Goal: Task Accomplishment & Management: Complete application form

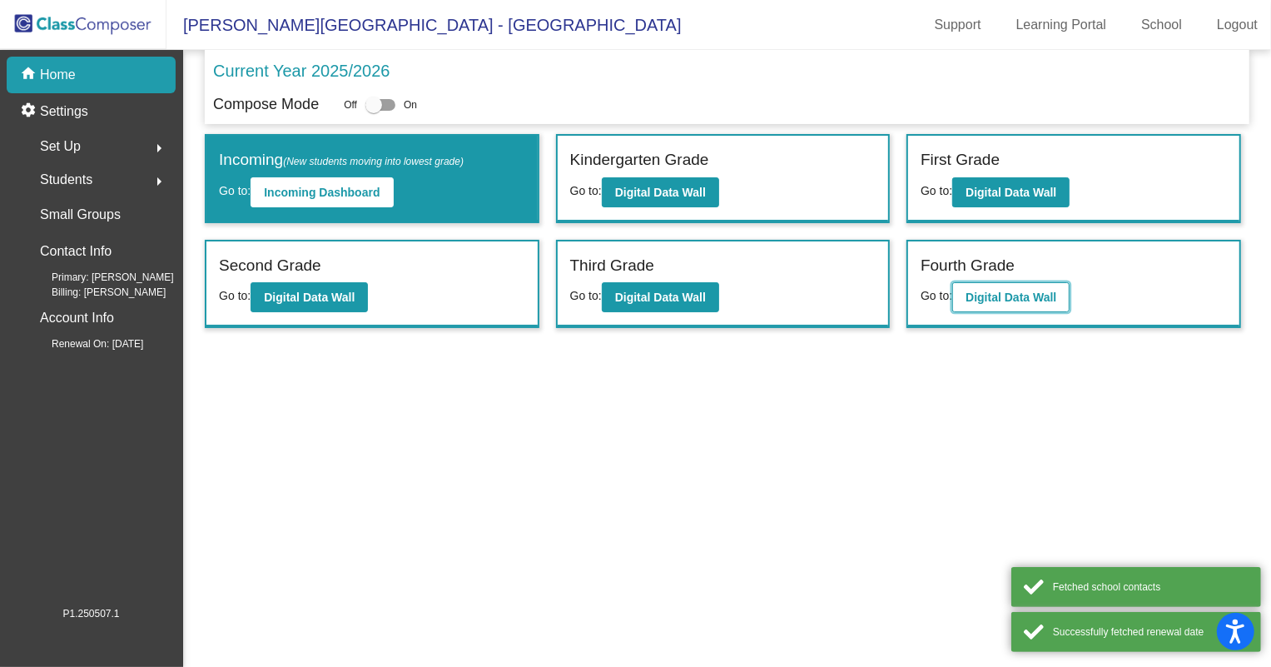
click at [1000, 308] on button "Digital Data Wall" at bounding box center [1011, 297] width 117 height 30
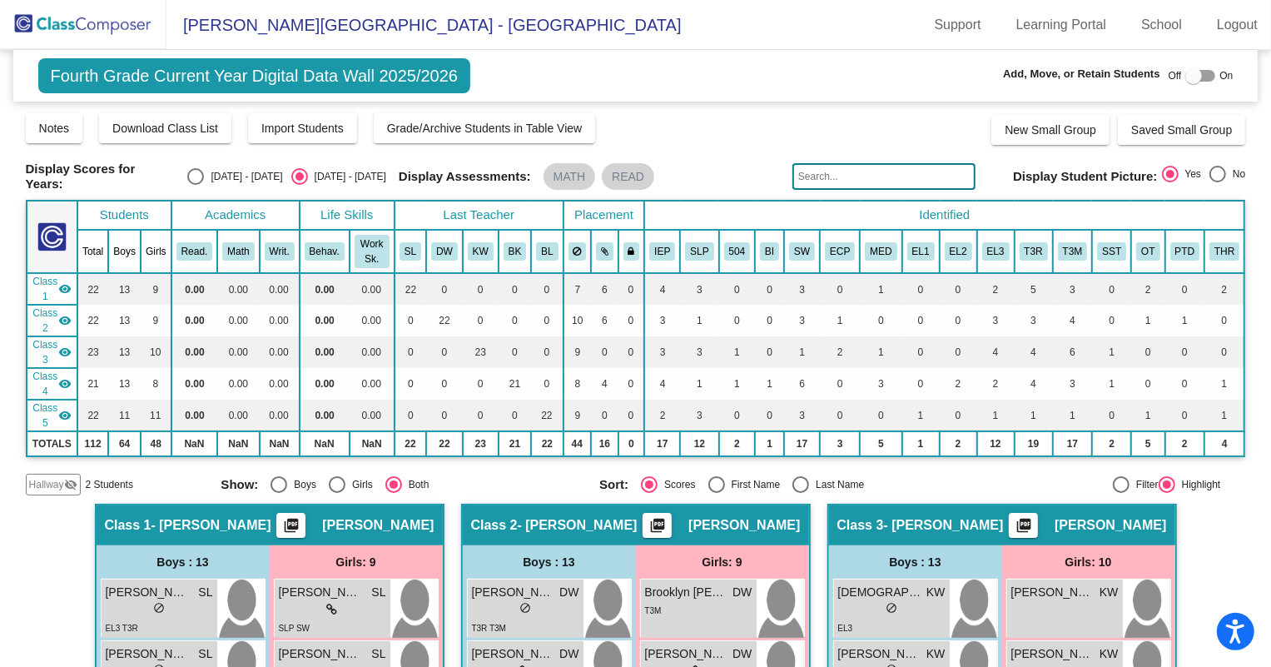
click at [51, 486] on span "Hallway" at bounding box center [46, 484] width 35 height 15
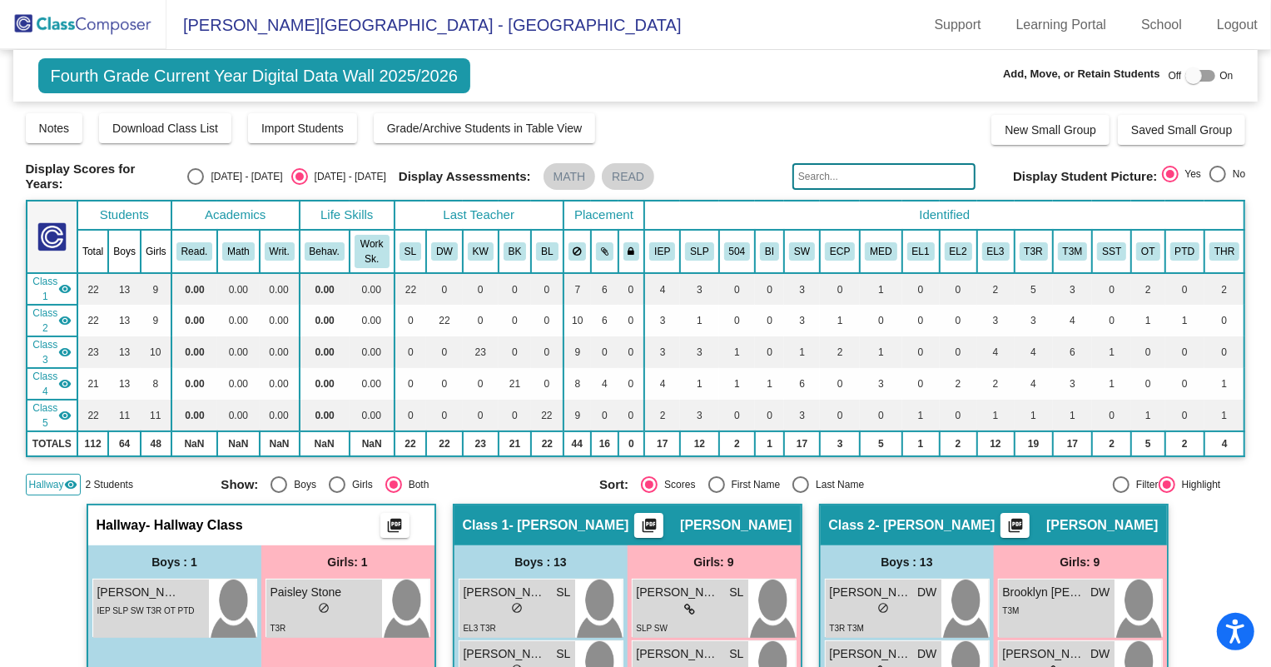
click at [1203, 73] on div at bounding box center [1201, 76] width 30 height 12
checkbox input "true"
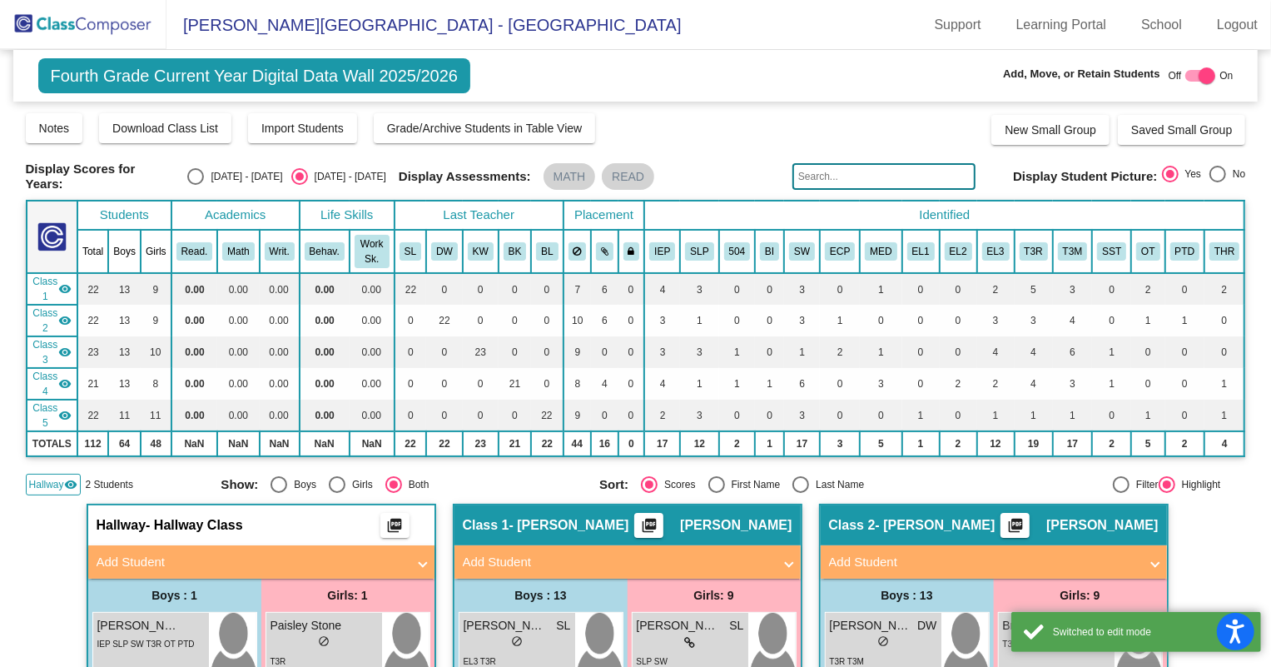
click at [151, 562] on mat-panel-title "Add Student" at bounding box center [252, 562] width 310 height 19
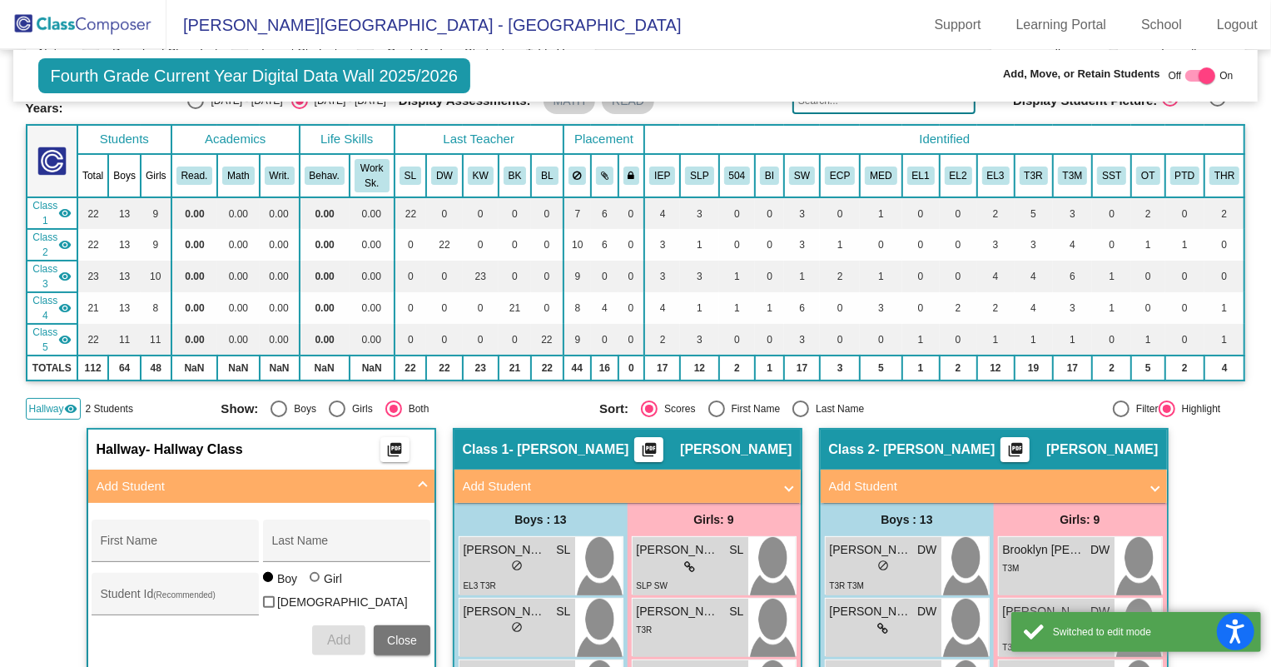
scroll to position [226, 0]
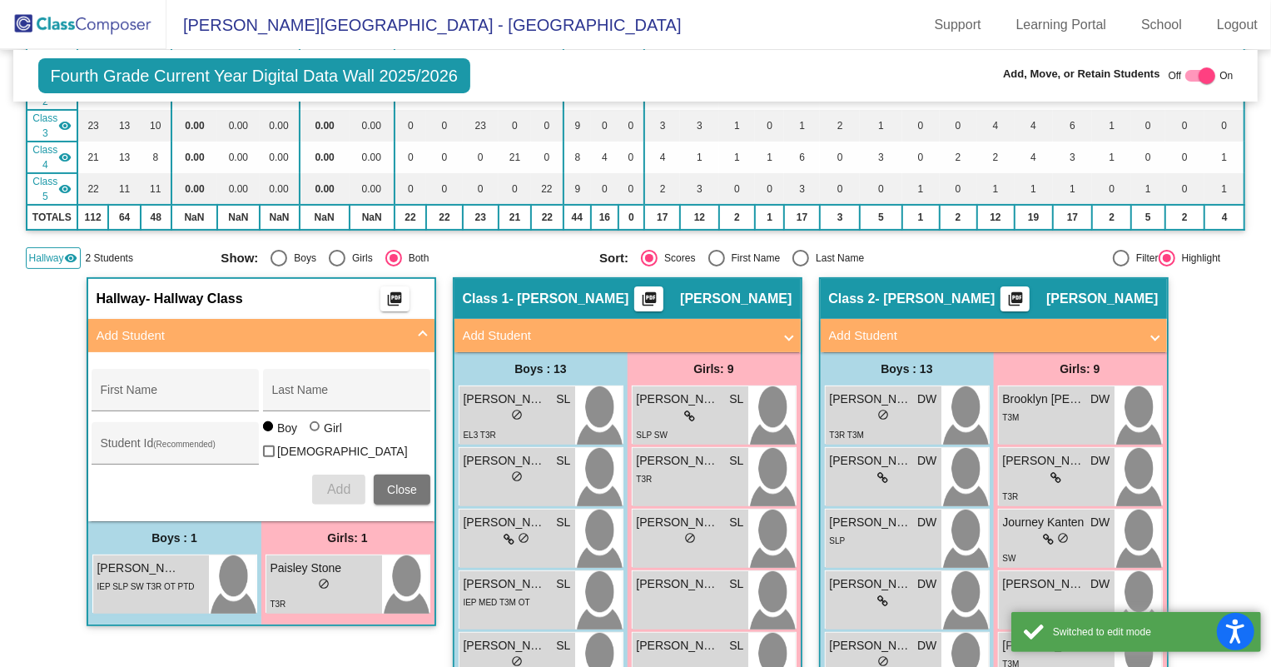
click at [163, 411] on div "First Name Last Name Student Id (Recommended) Boy Girl [DEMOGRAPHIC_DATA] Add C…" at bounding box center [261, 437] width 356 height 152
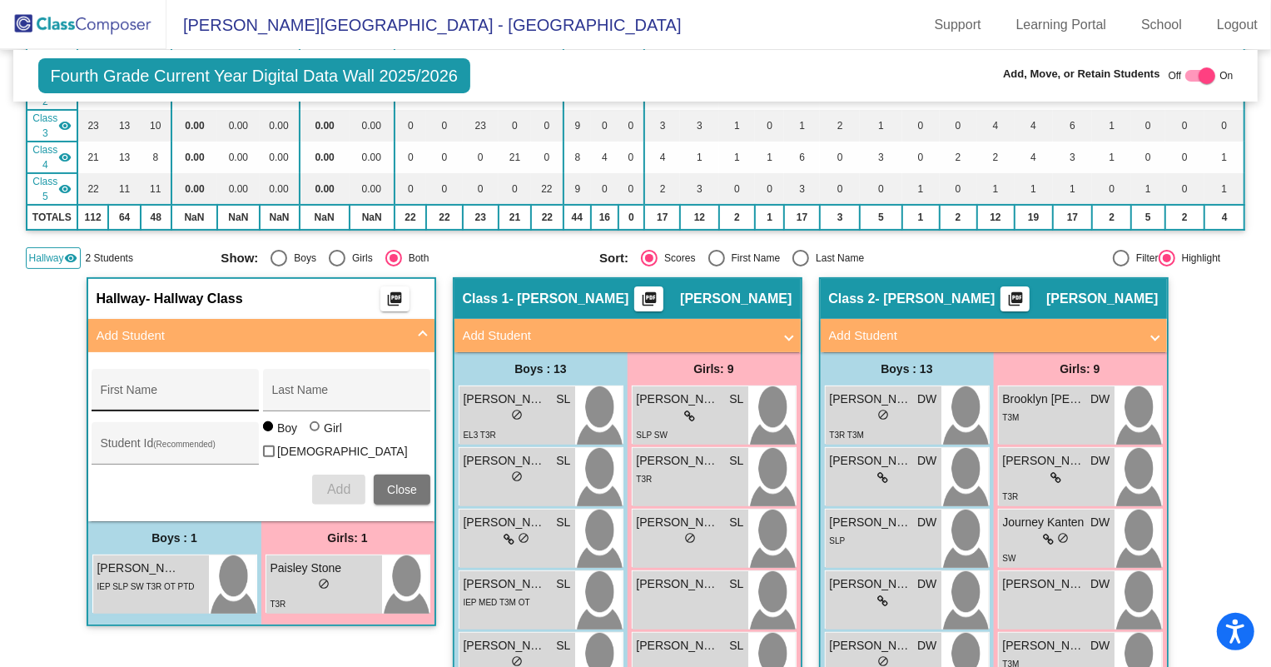
click at [155, 390] on input "First Name" at bounding box center [176, 396] width 150 height 13
type input "[PERSON_NAME]"
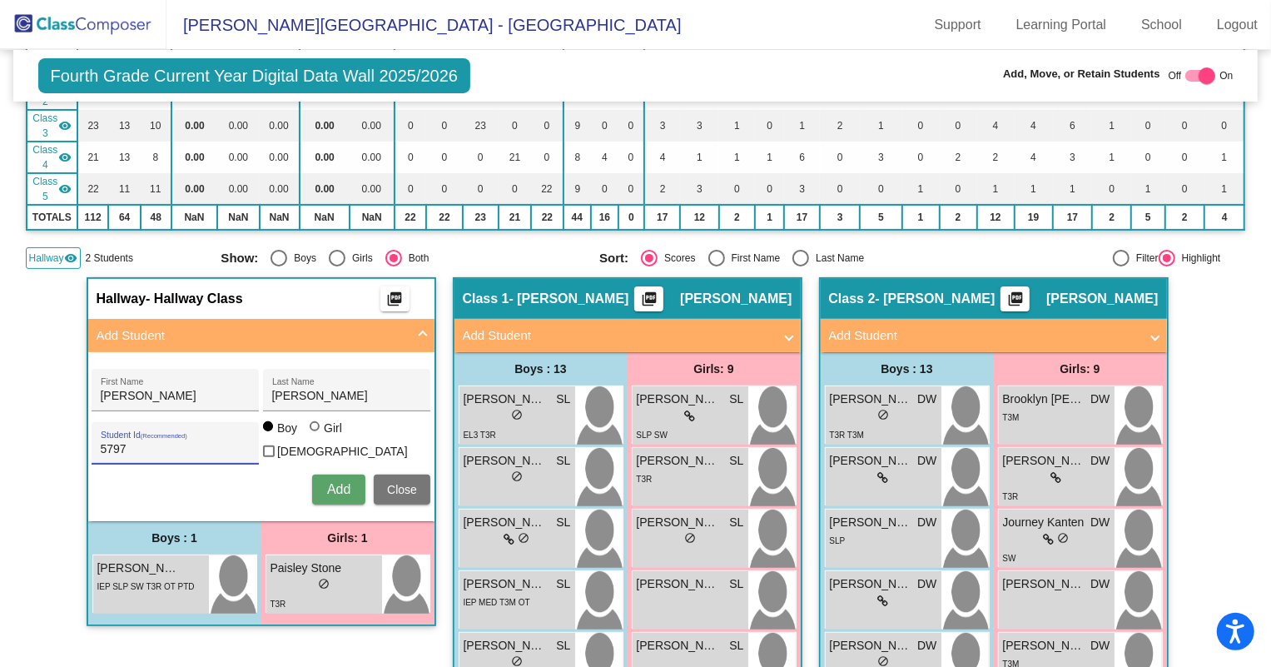
type input "5797"
click at [328, 433] on div "Girl" at bounding box center [332, 428] width 19 height 17
click at [316, 435] on input "Girl" at bounding box center [316, 435] width 1 height 1
radio input "true"
click at [331, 485] on span "Add" at bounding box center [338, 489] width 23 height 14
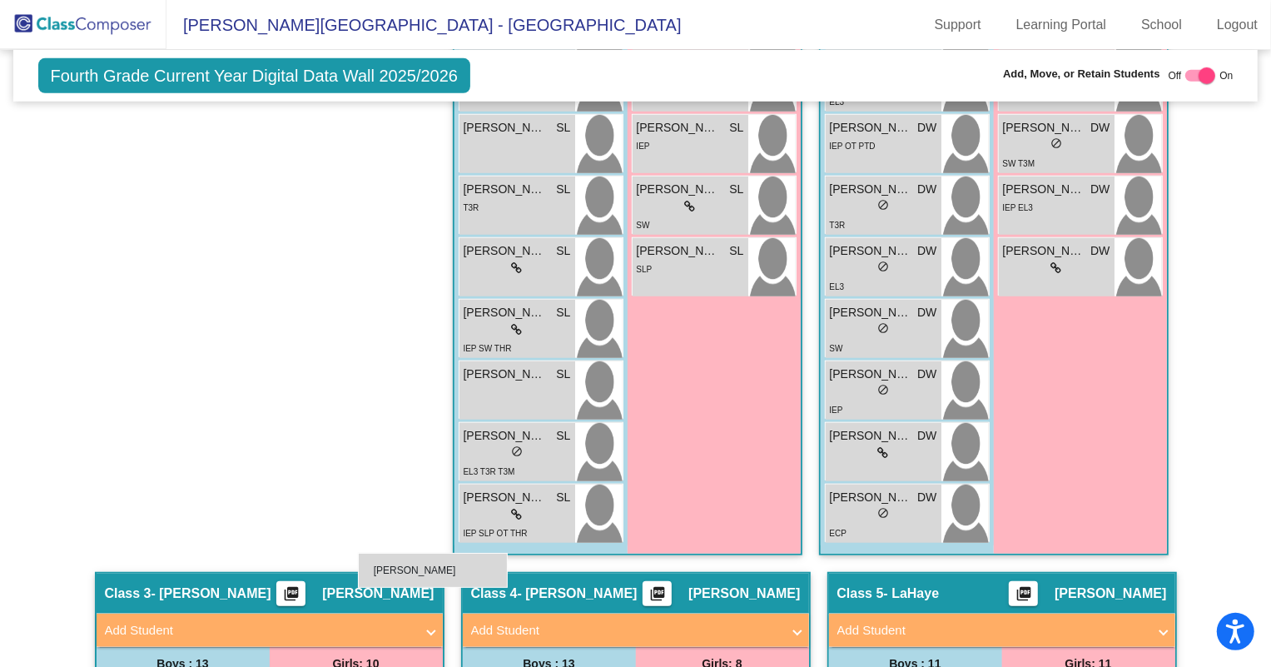
scroll to position [983, 0]
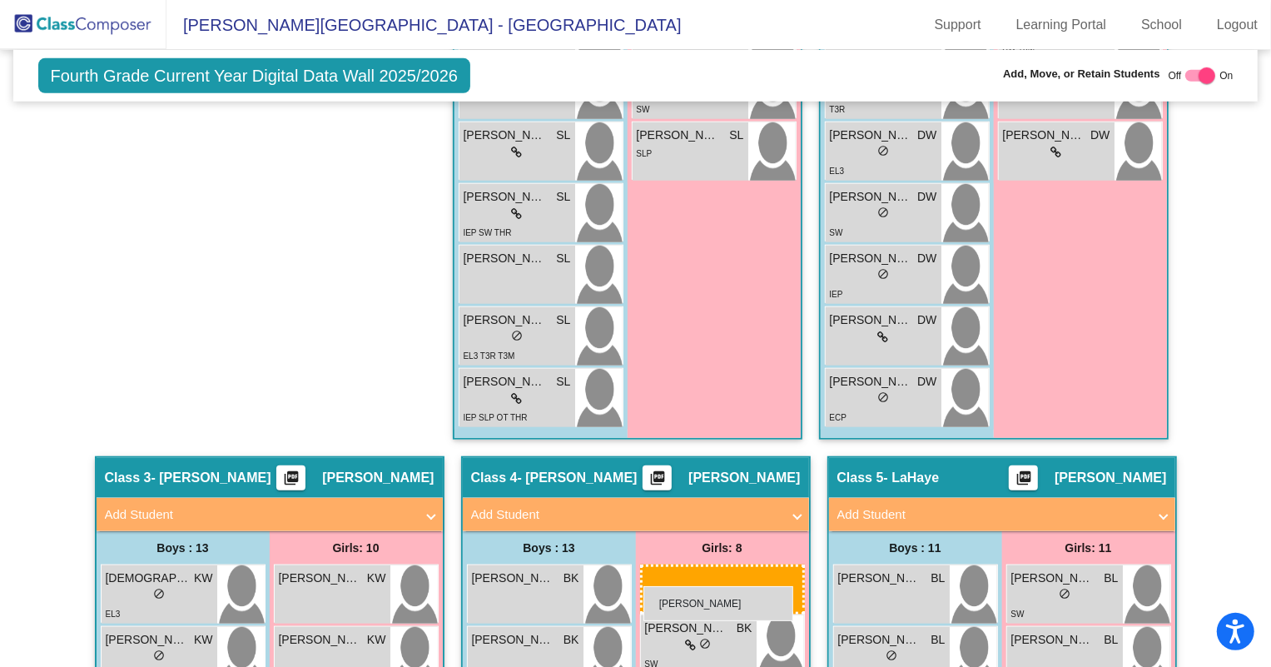
drag, startPoint x: 308, startPoint y: 271, endPoint x: 644, endPoint y: 586, distance: 460.1
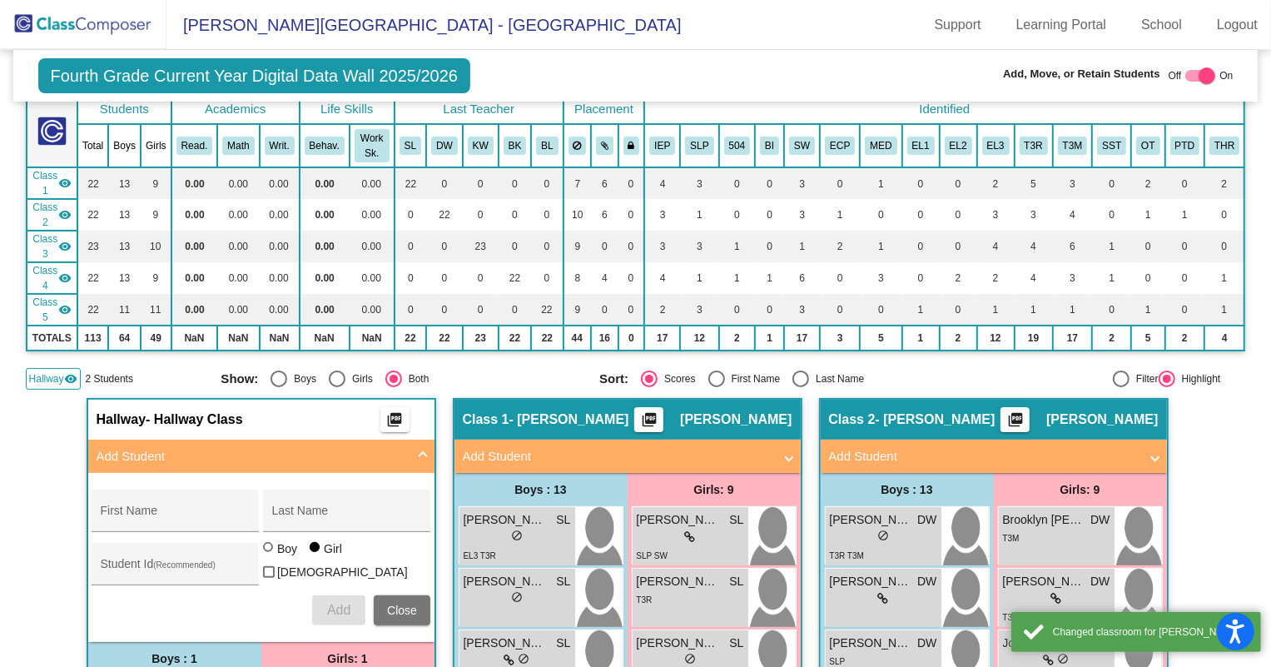
scroll to position [0, 0]
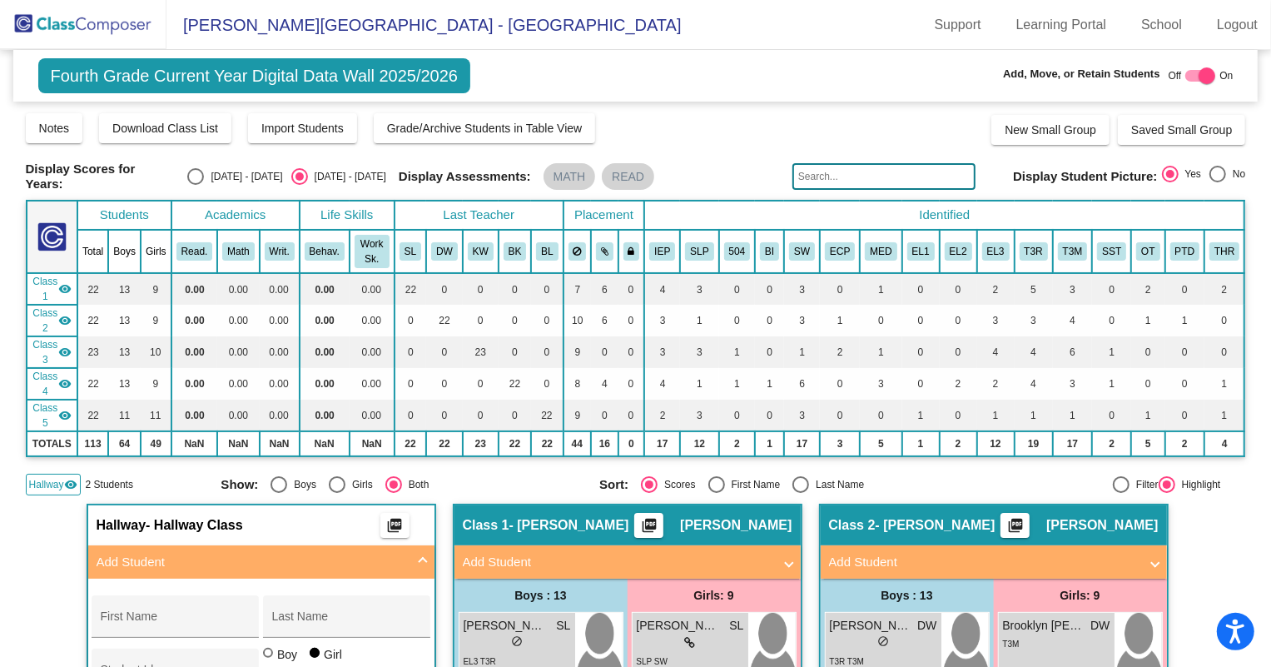
click at [82, 20] on img at bounding box center [83, 24] width 167 height 49
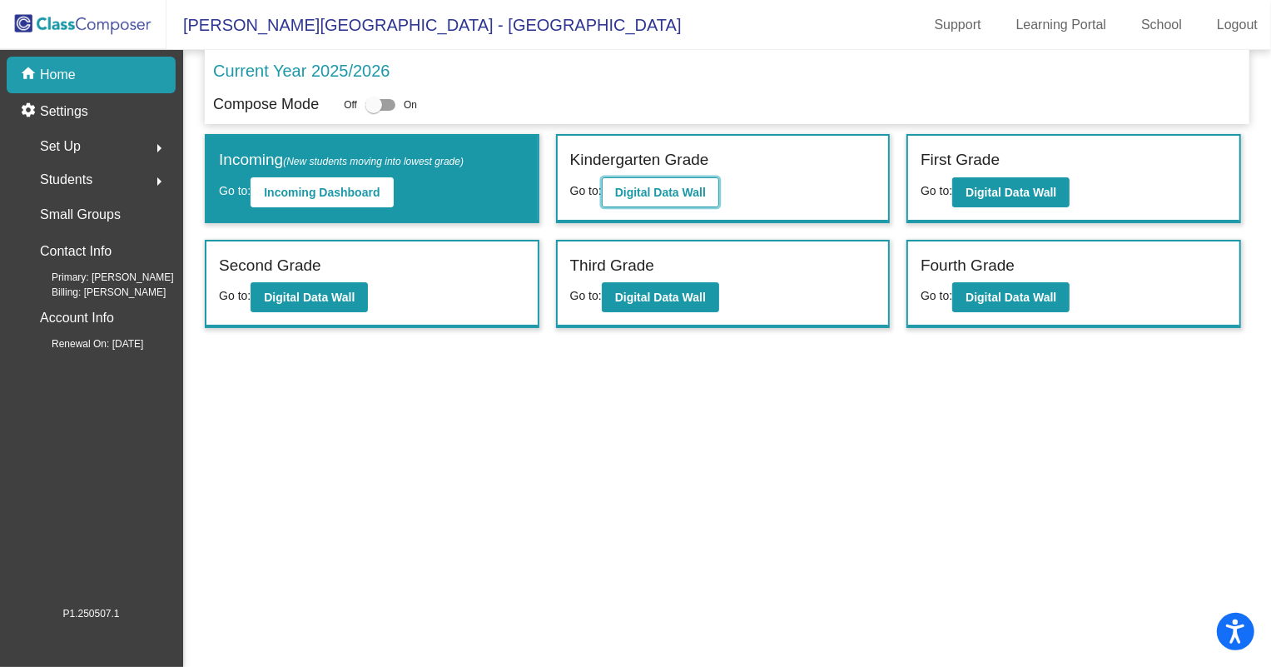
click at [658, 192] on b "Digital Data Wall" at bounding box center [660, 192] width 91 height 13
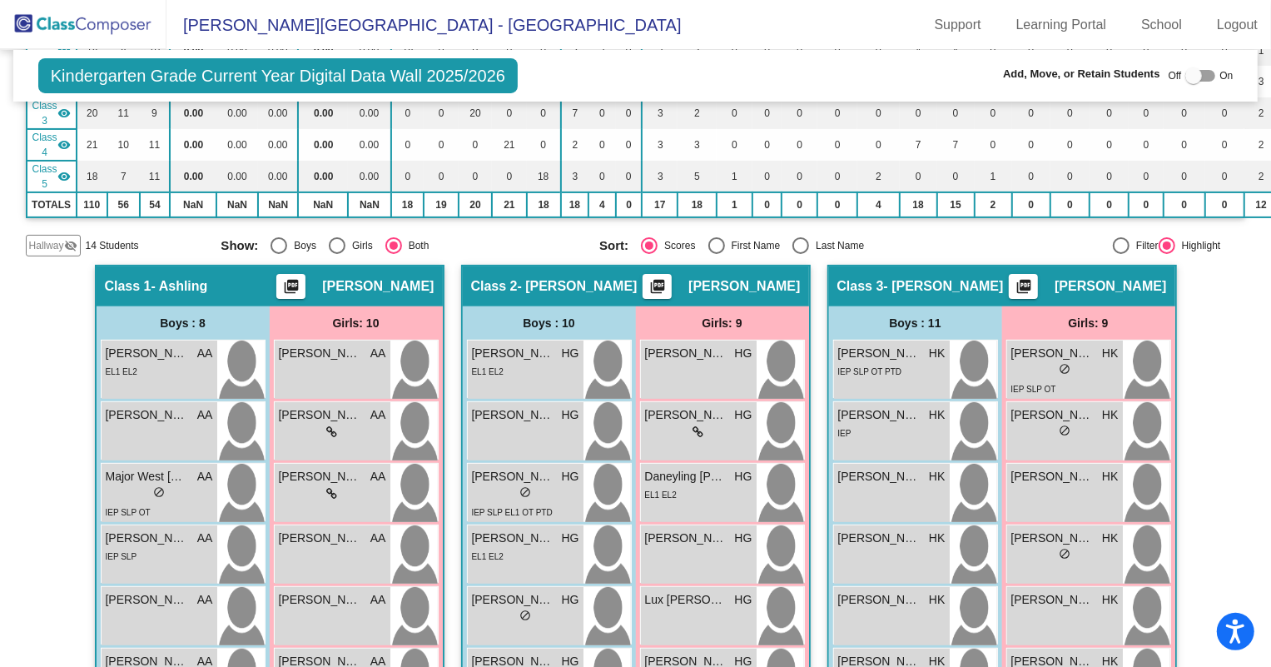
scroll to position [226, 0]
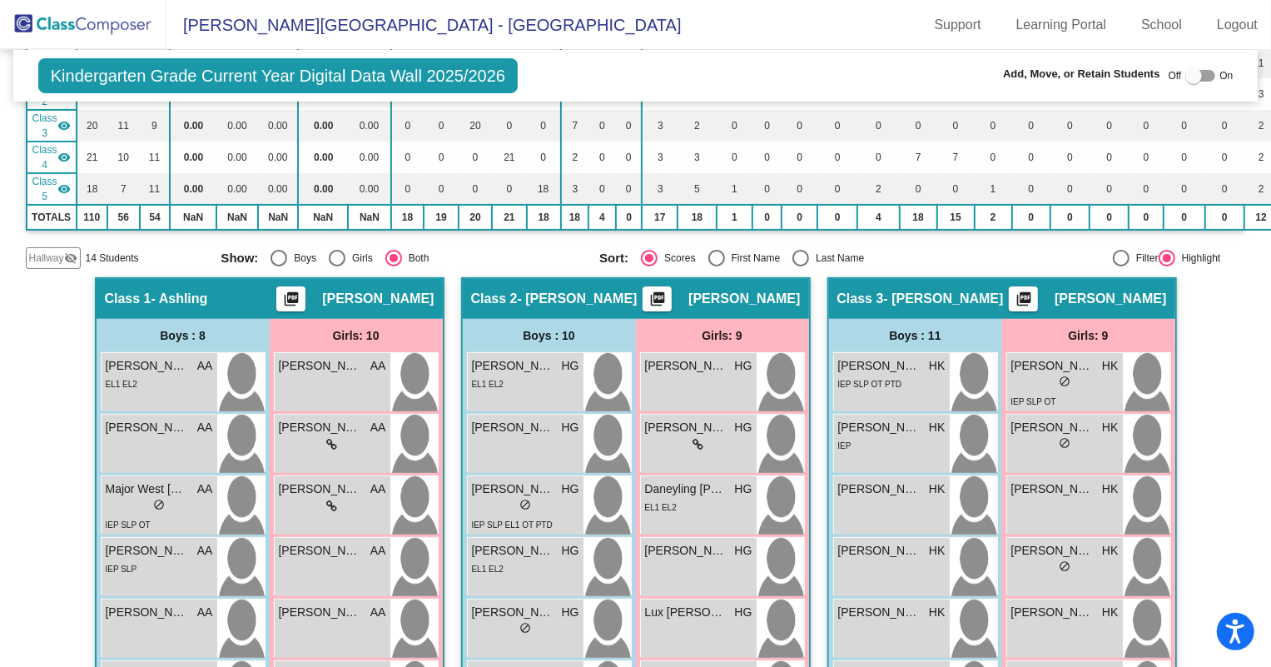
click at [52, 258] on span "Hallway" at bounding box center [46, 258] width 35 height 15
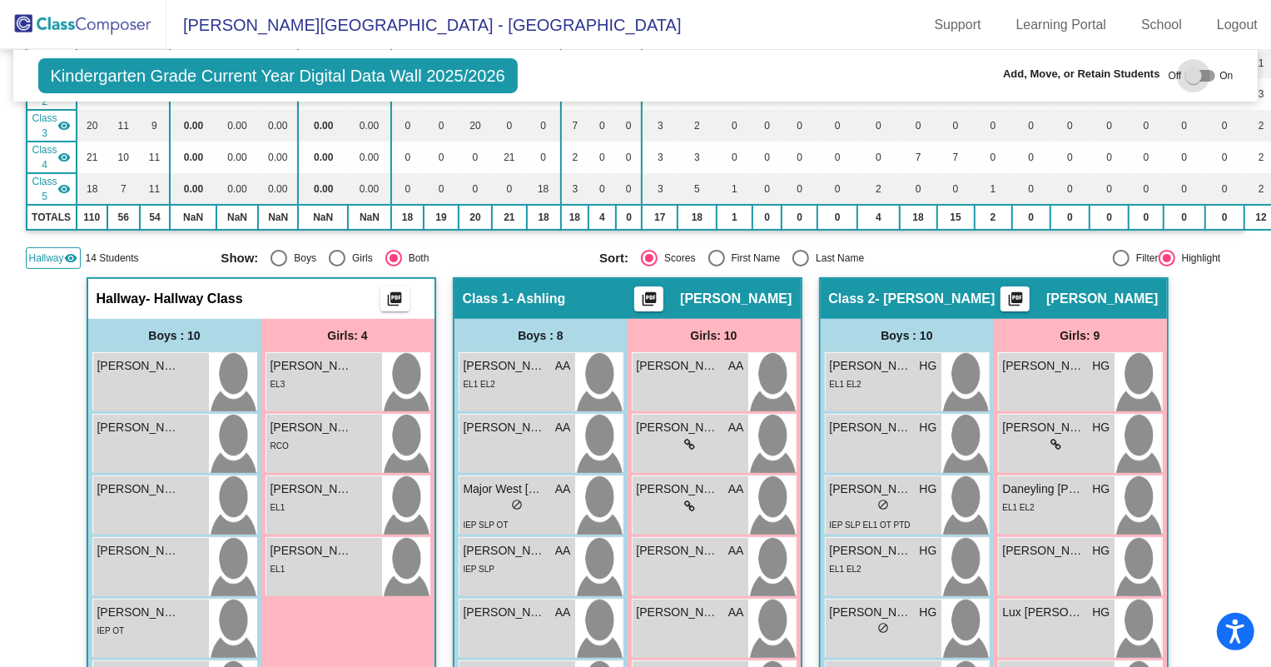
click at [1186, 79] on div at bounding box center [1194, 75] width 17 height 17
checkbox input "true"
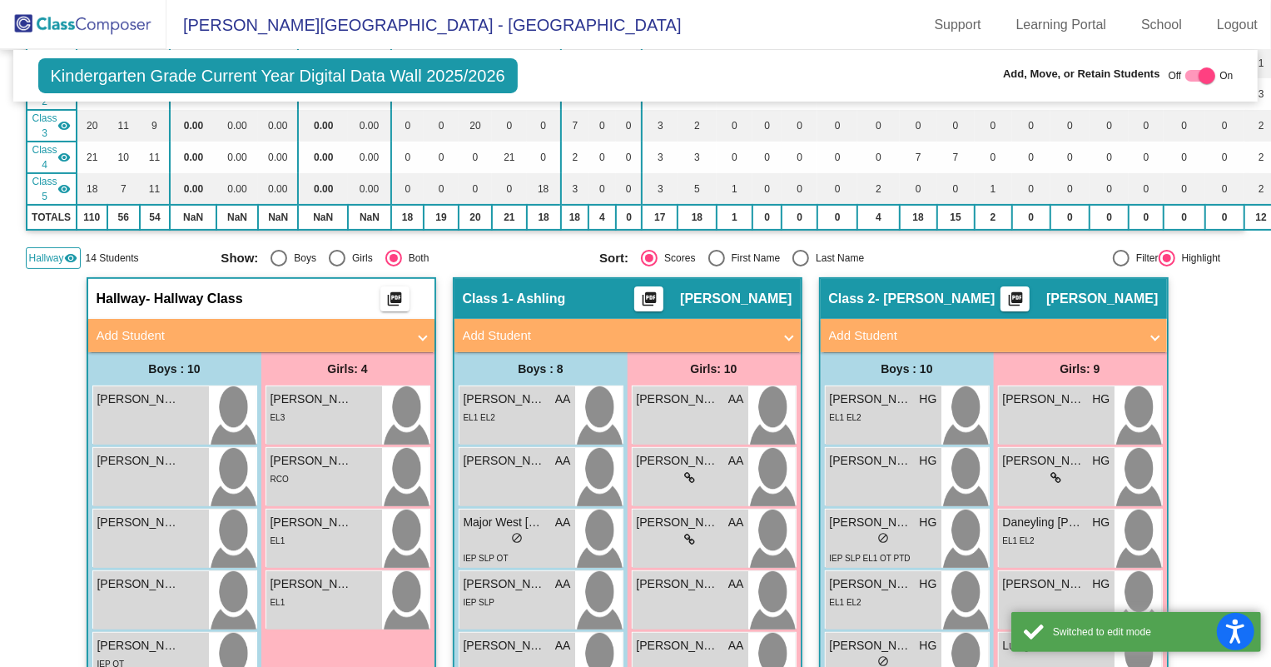
click at [300, 331] on mat-panel-title "Add Student" at bounding box center [252, 335] width 310 height 19
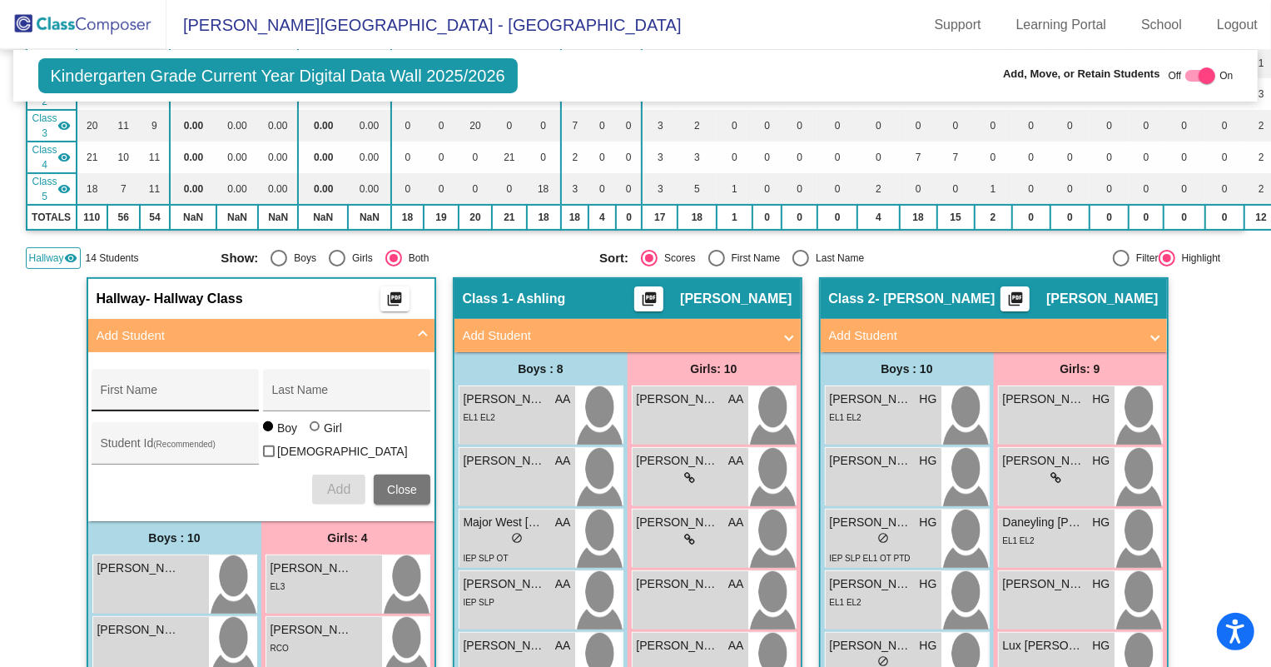
click at [129, 393] on input "First Name" at bounding box center [176, 396] width 150 height 13
type input "Juseth"
type input "[PERSON_NAME]"
type input "5793"
click at [350, 489] on button "Add" at bounding box center [338, 490] width 53 height 30
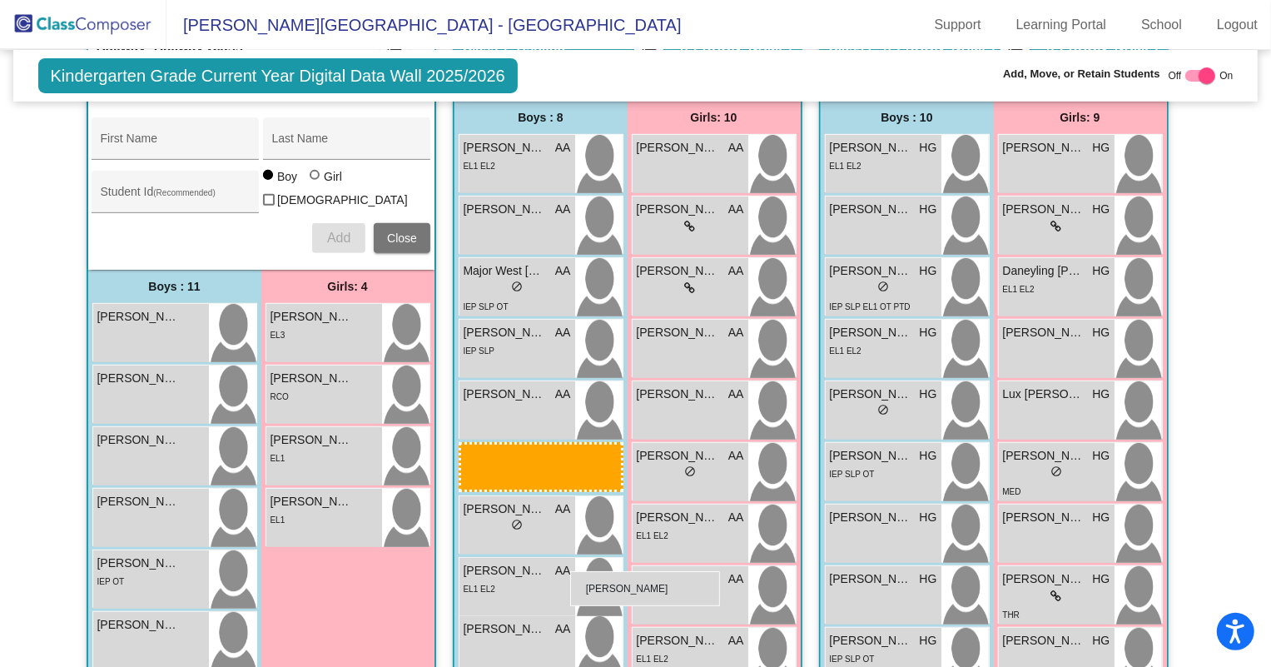
scroll to position [378, 0]
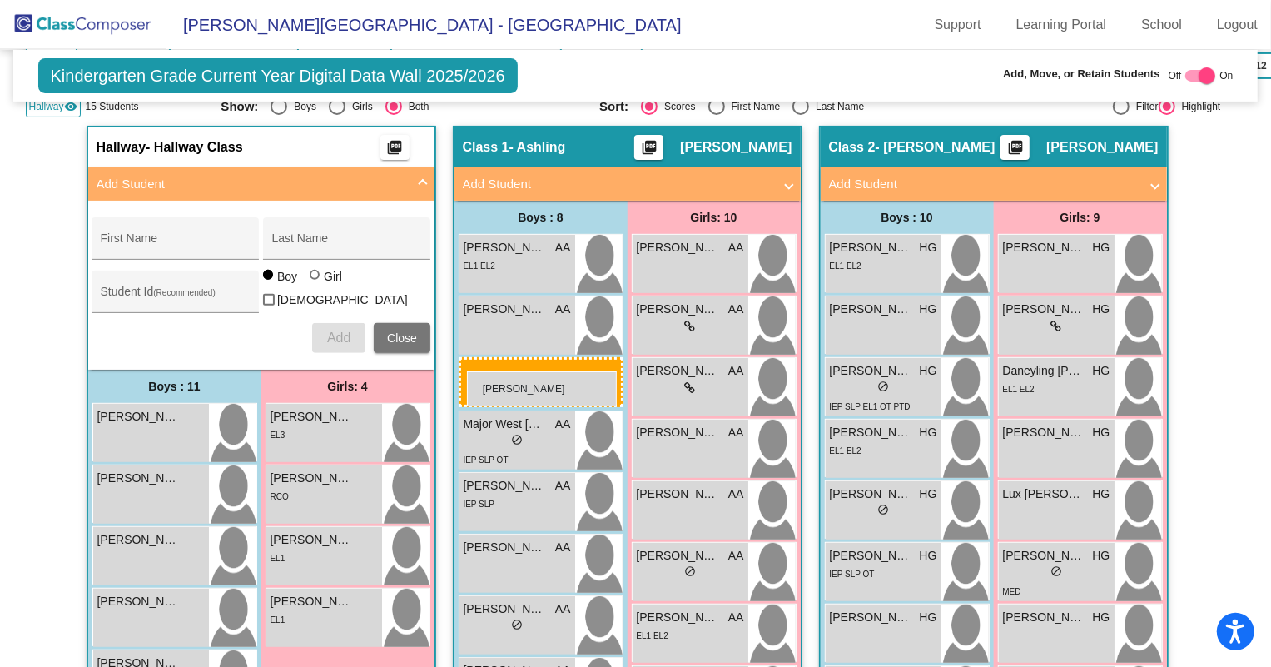
drag, startPoint x: 145, startPoint y: 543, endPoint x: 467, endPoint y: 371, distance: 365.0
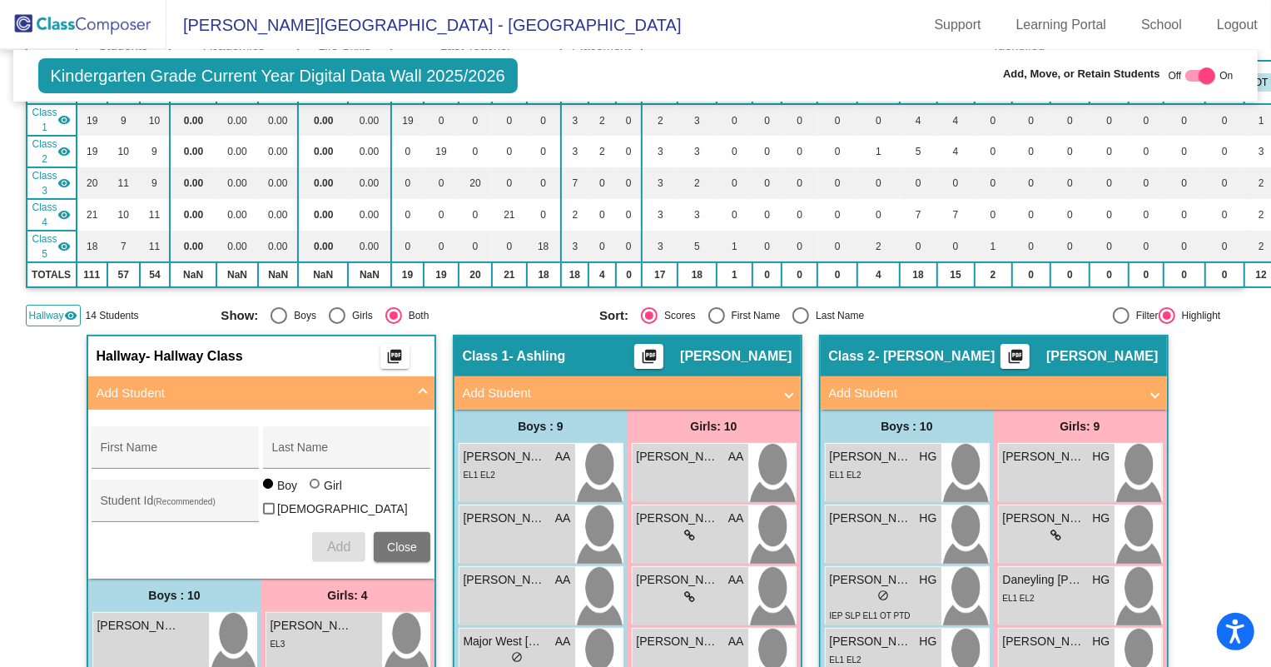
scroll to position [226, 0]
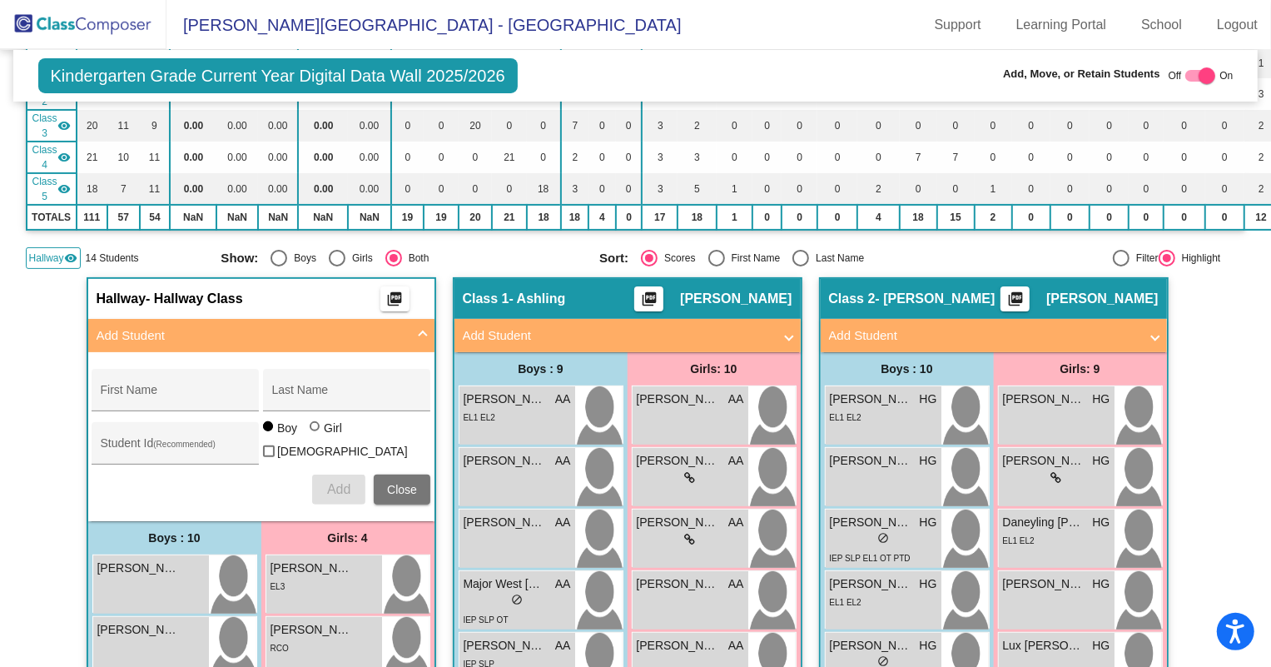
click at [382, 483] on button "Close" at bounding box center [402, 490] width 57 height 30
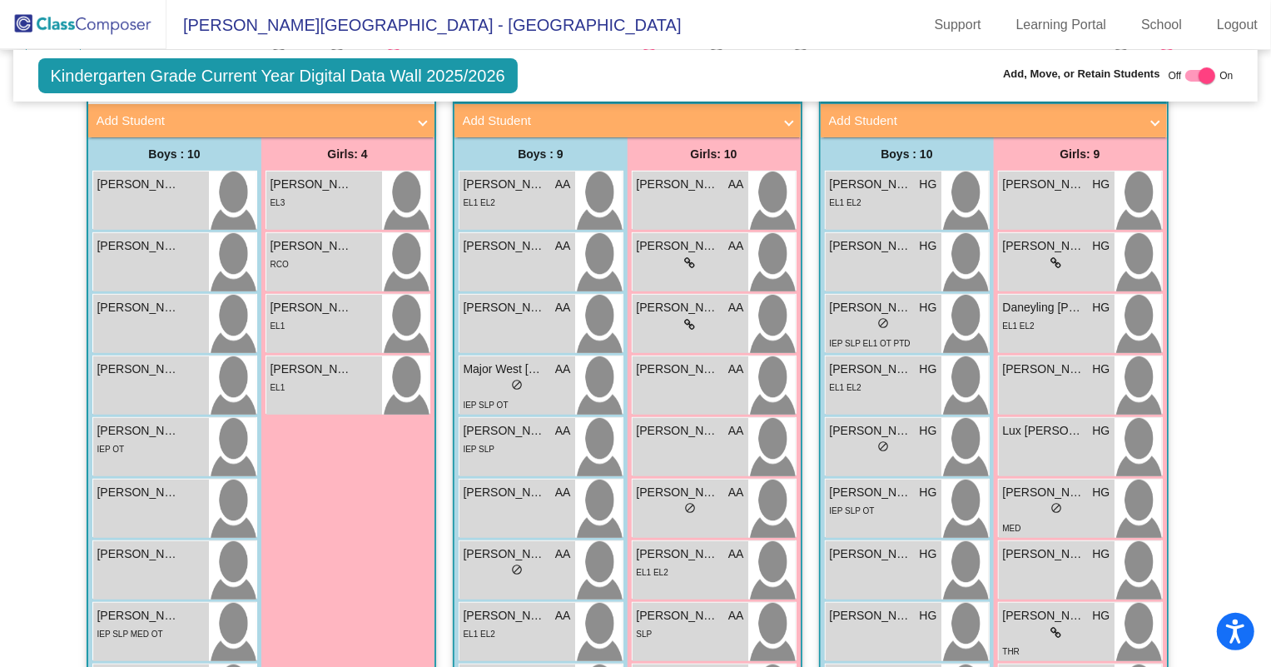
scroll to position [378, 0]
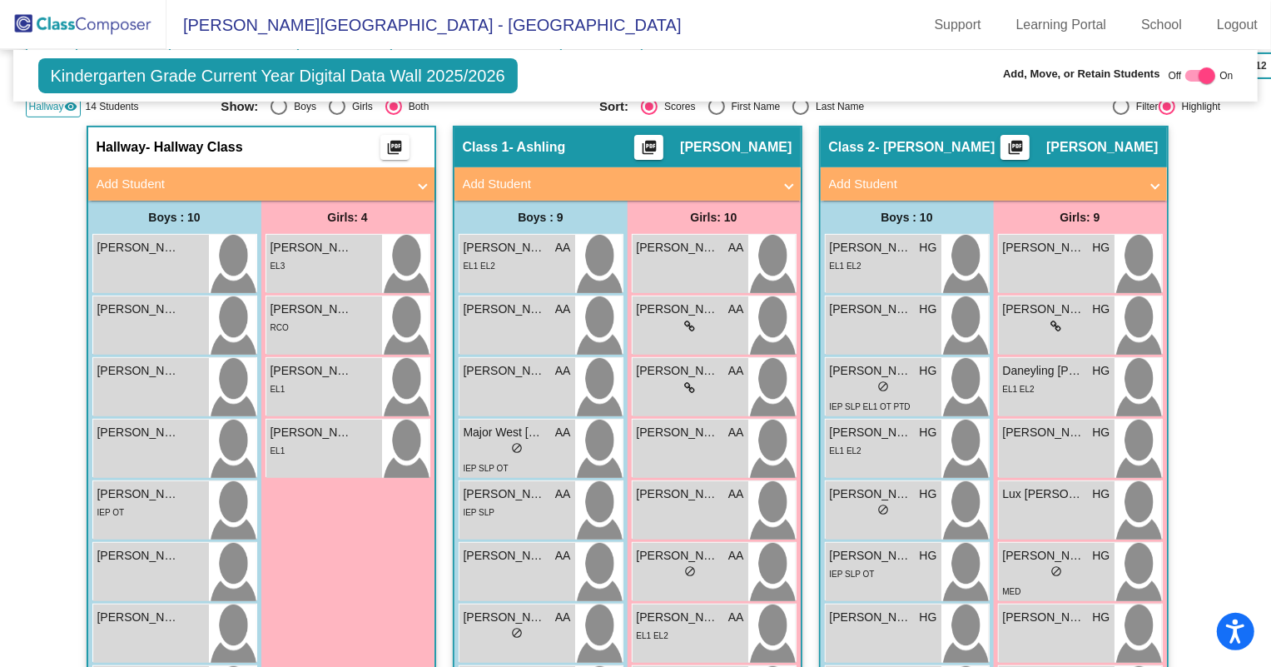
click at [994, 179] on mat-panel-title "Add Student" at bounding box center [984, 184] width 310 height 19
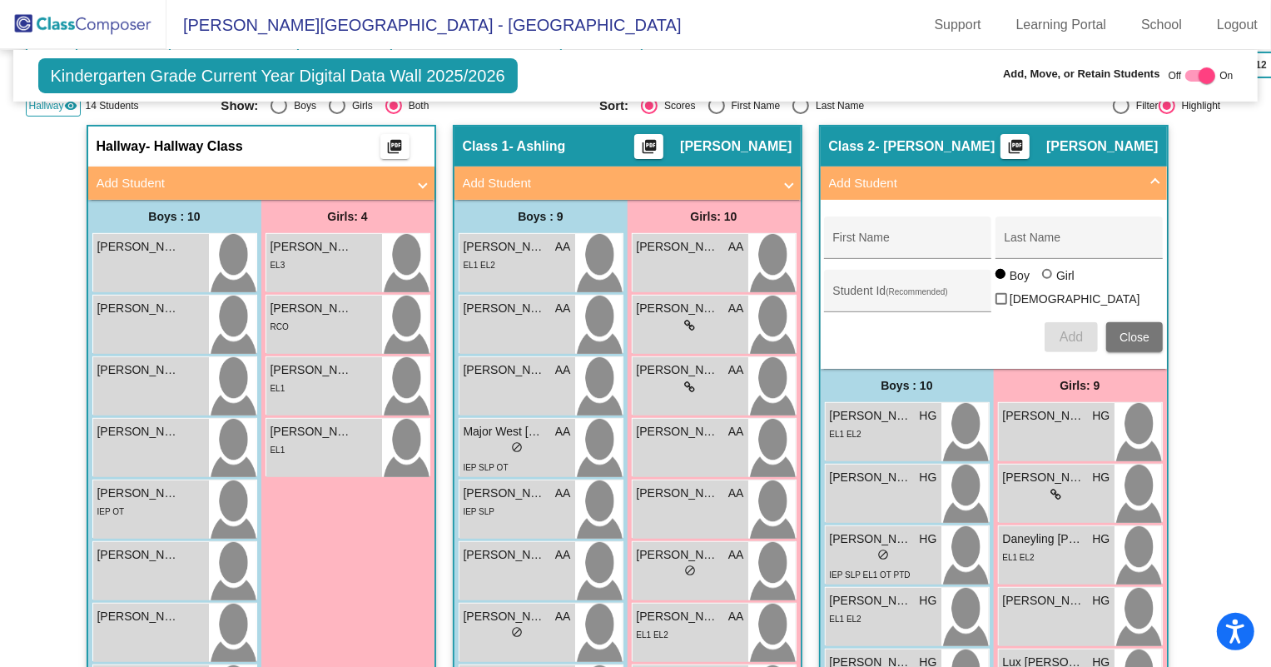
scroll to position [302, 0]
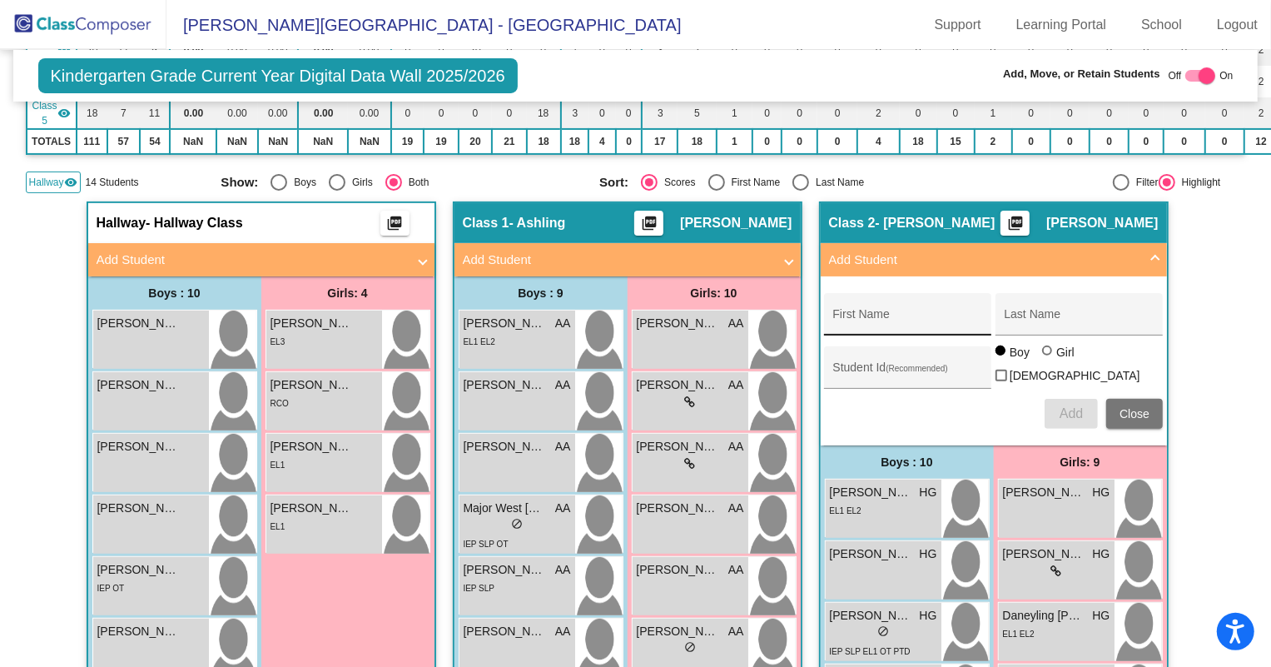
click at [935, 314] on input "First Name" at bounding box center [908, 320] width 150 height 13
click at [892, 302] on div "First Name" at bounding box center [908, 319] width 150 height 34
type input "[PERSON_NAME]"
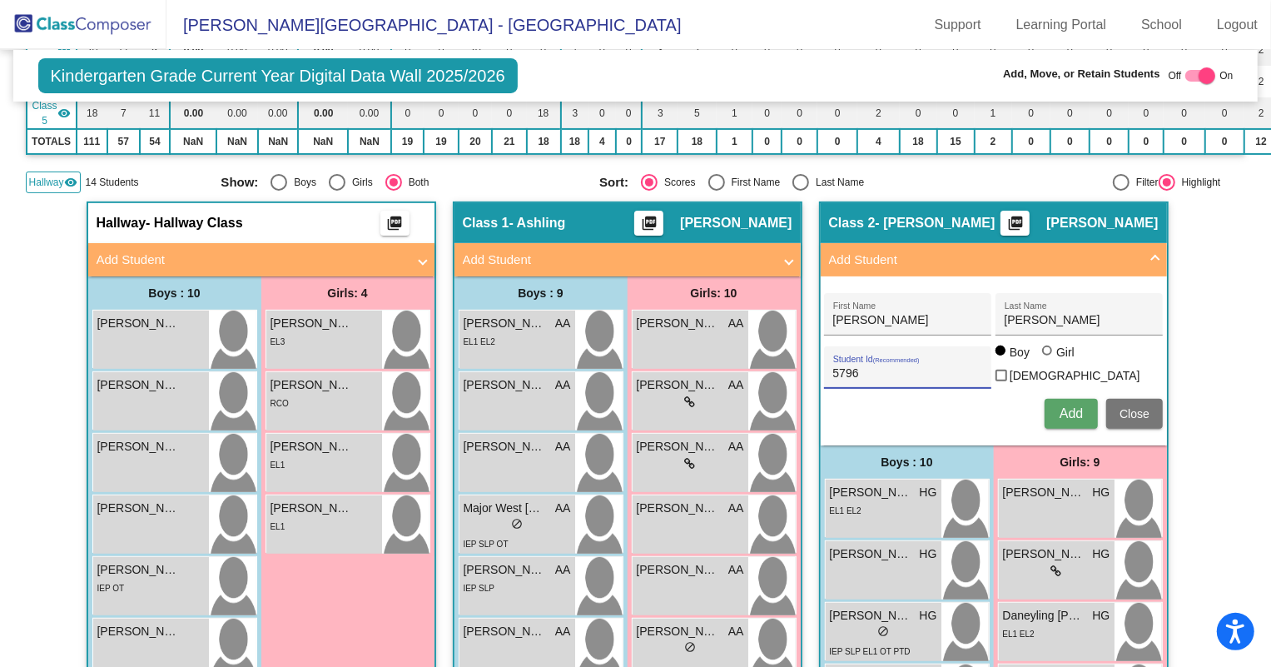
type input "5796"
click at [1048, 351] on label "Girl" at bounding box center [1060, 352] width 37 height 17
click at [1048, 359] on input "Girl" at bounding box center [1048, 359] width 1 height 1
radio input "true"
click at [1066, 408] on span "Add" at bounding box center [1071, 413] width 23 height 14
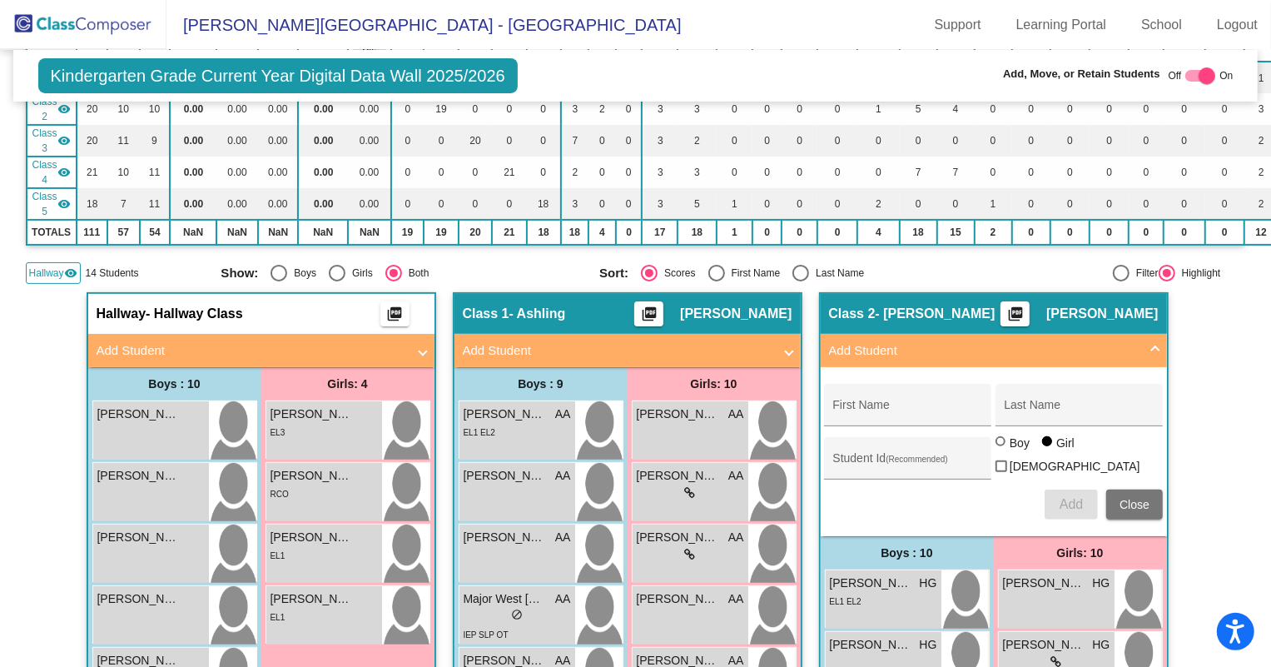
scroll to position [151, 0]
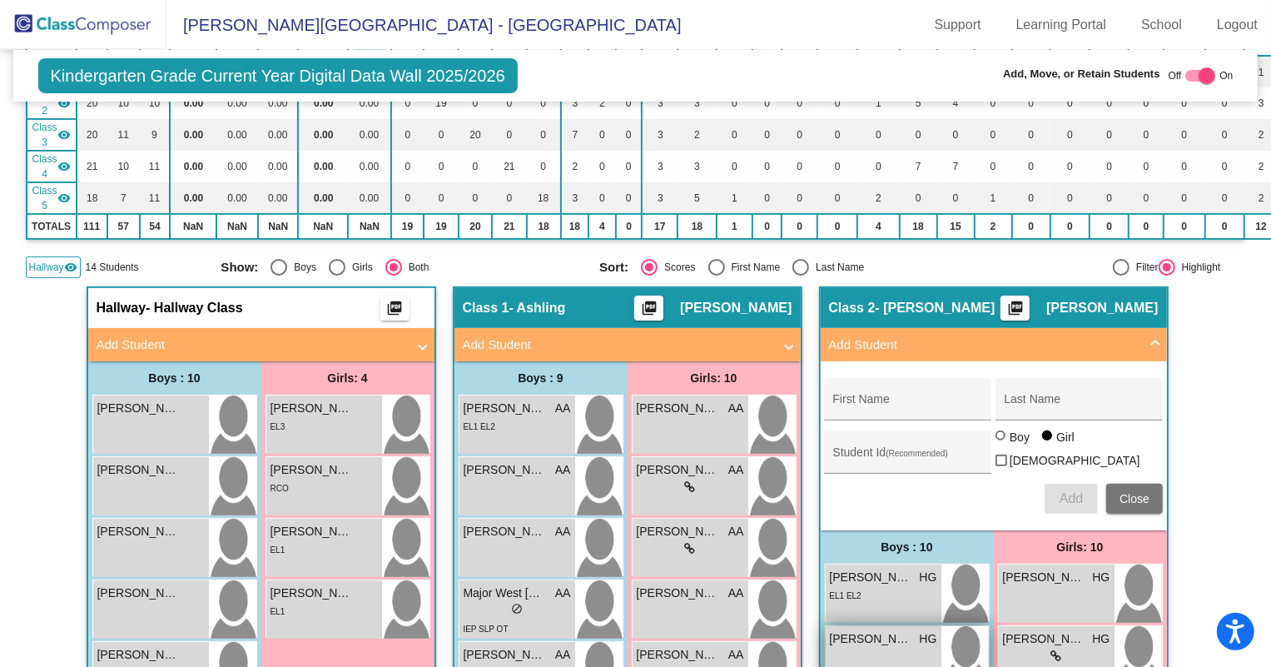
scroll to position [75, 0]
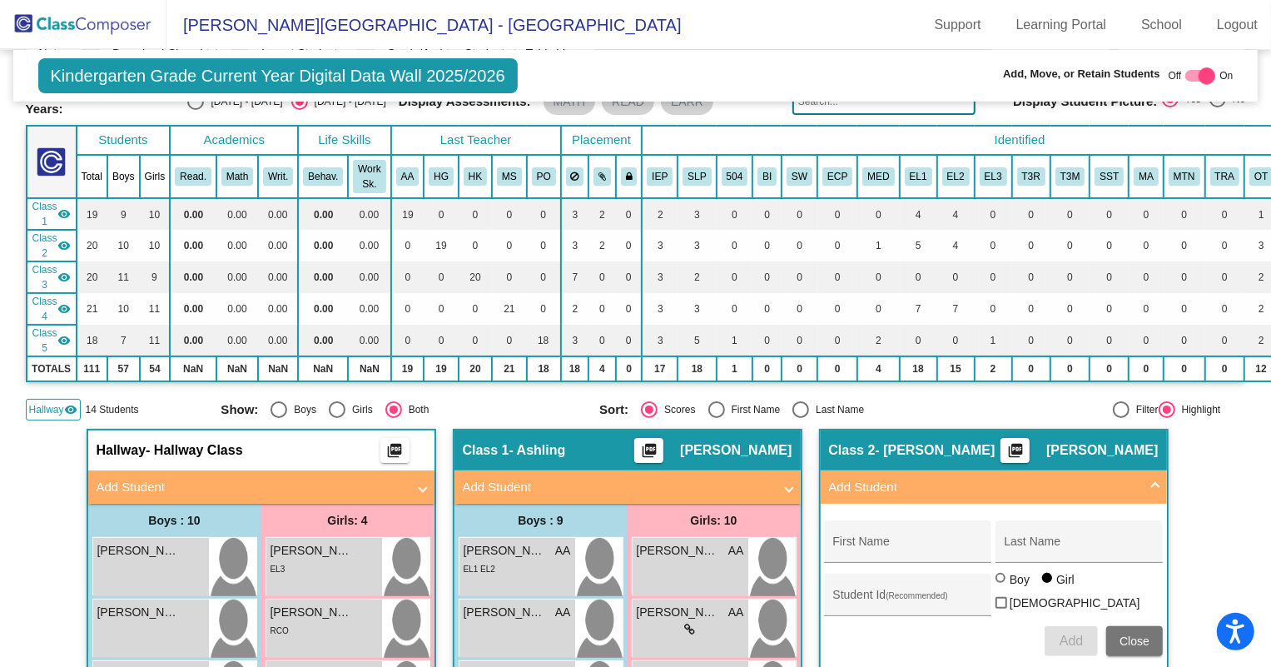
click at [61, 35] on img at bounding box center [83, 24] width 167 height 49
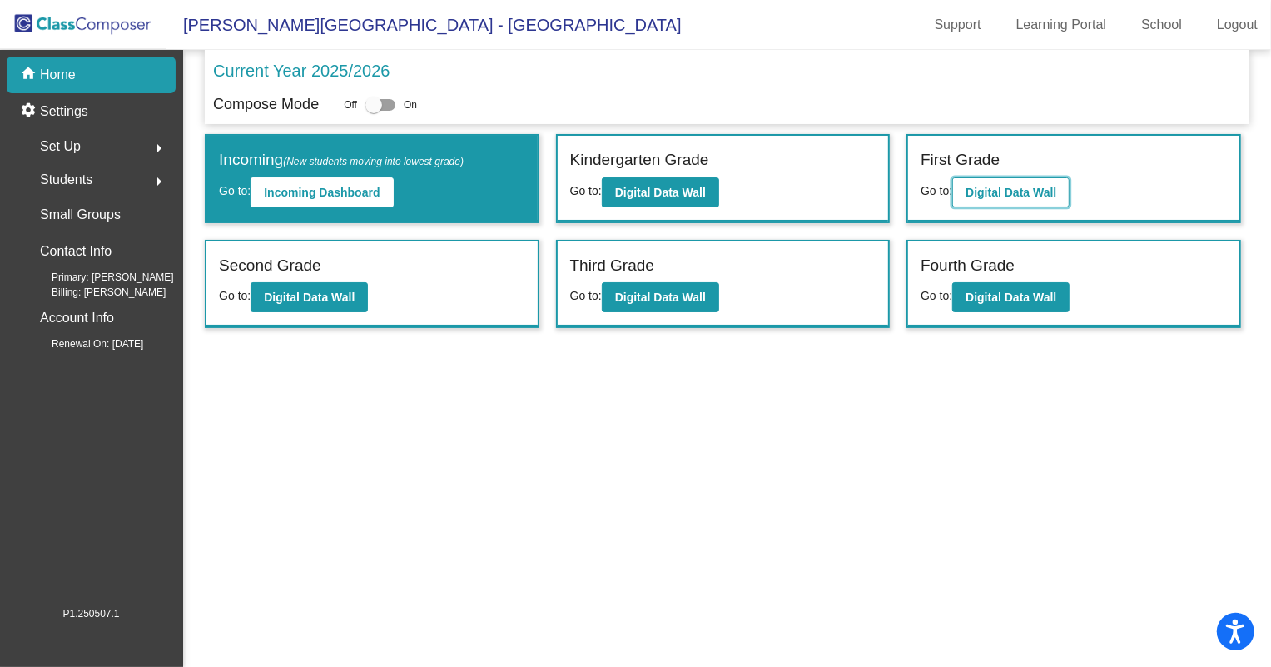
click at [1022, 181] on button "Digital Data Wall" at bounding box center [1011, 192] width 117 height 30
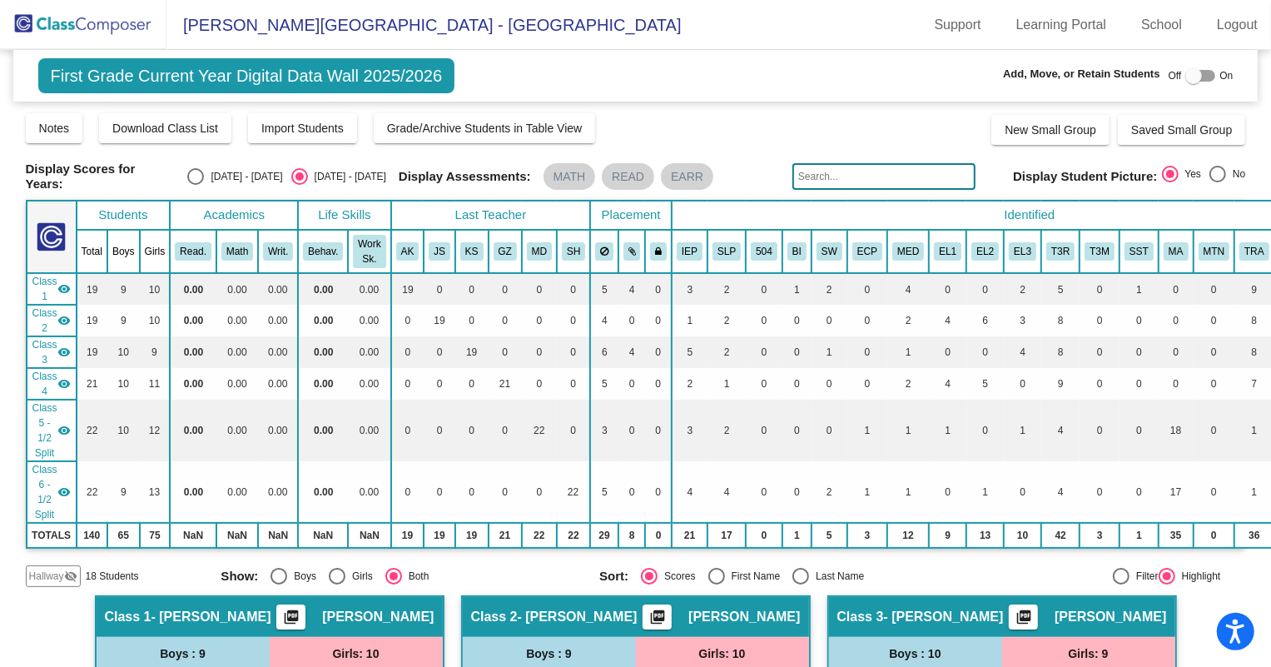
click at [127, 25] on img at bounding box center [83, 24] width 167 height 49
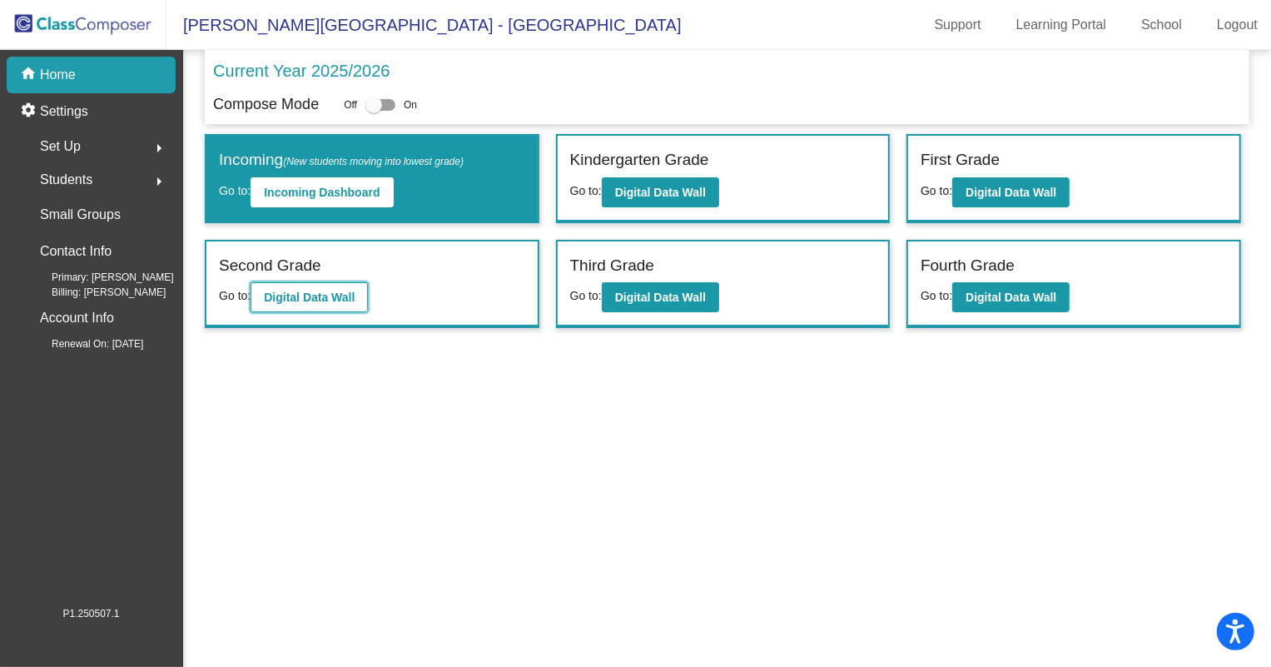
click at [275, 291] on b "Digital Data Wall" at bounding box center [309, 297] width 91 height 13
